Goal: Register for event/course

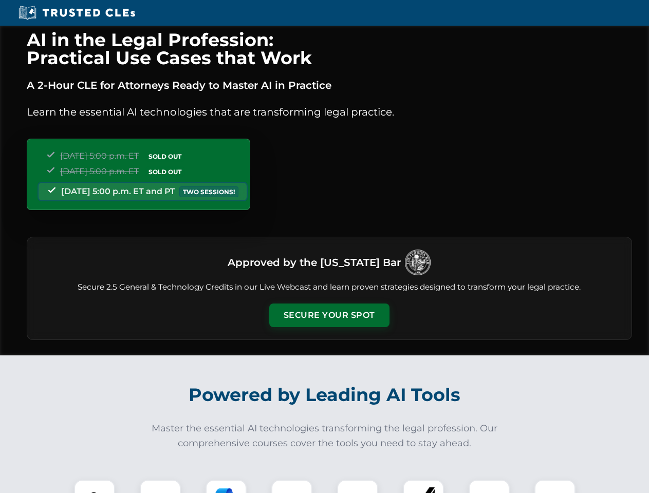
click at [329, 315] on button "Secure Your Spot" at bounding box center [329, 316] width 120 height 24
click at [95, 486] on img at bounding box center [95, 500] width 30 height 30
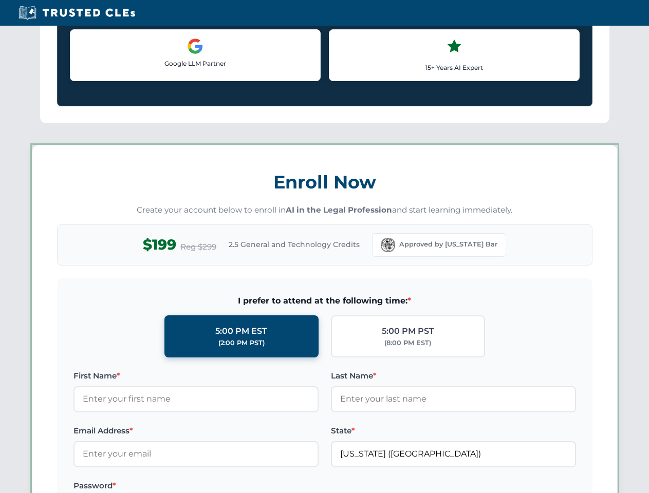
click at [226, 486] on label "Password *" at bounding box center [195, 486] width 245 height 12
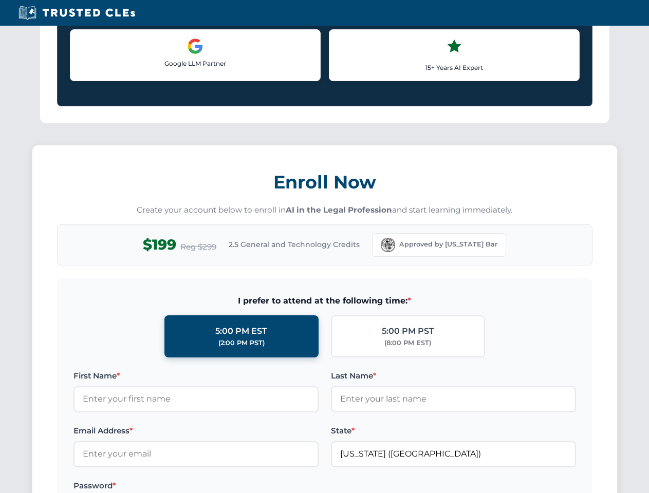
scroll to position [1008, 0]
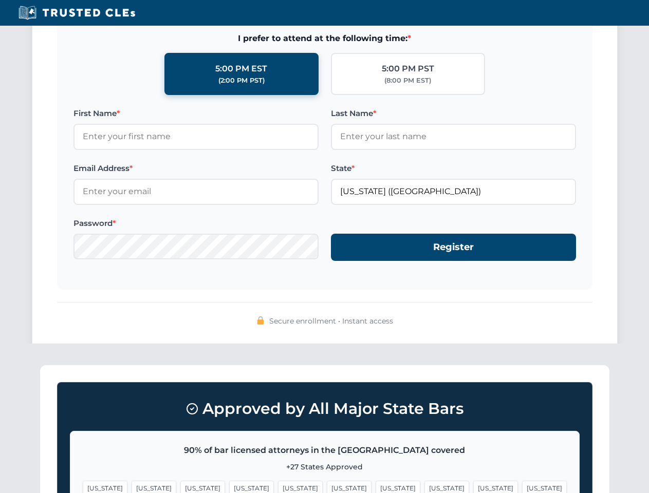
click at [473, 486] on span "[US_STATE]" at bounding box center [495, 488] width 45 height 15
